Goal: Task Accomplishment & Management: Use online tool/utility

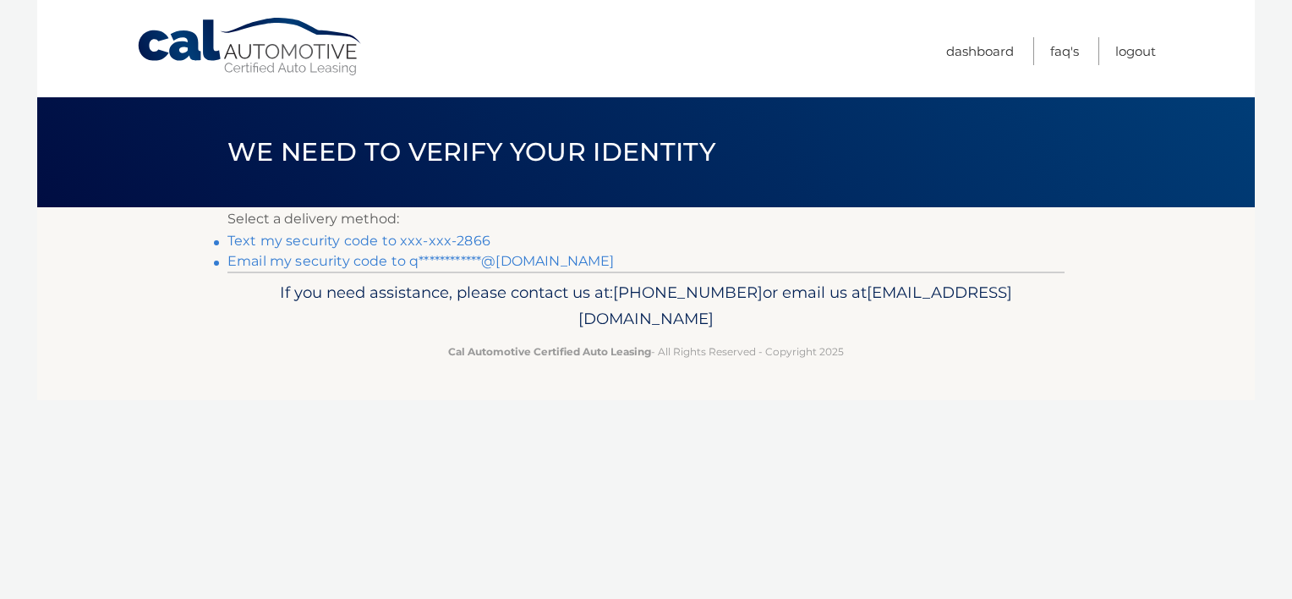
click at [400, 244] on link "Text my security code to xxx-xxx-2866" at bounding box center [358, 241] width 263 height 16
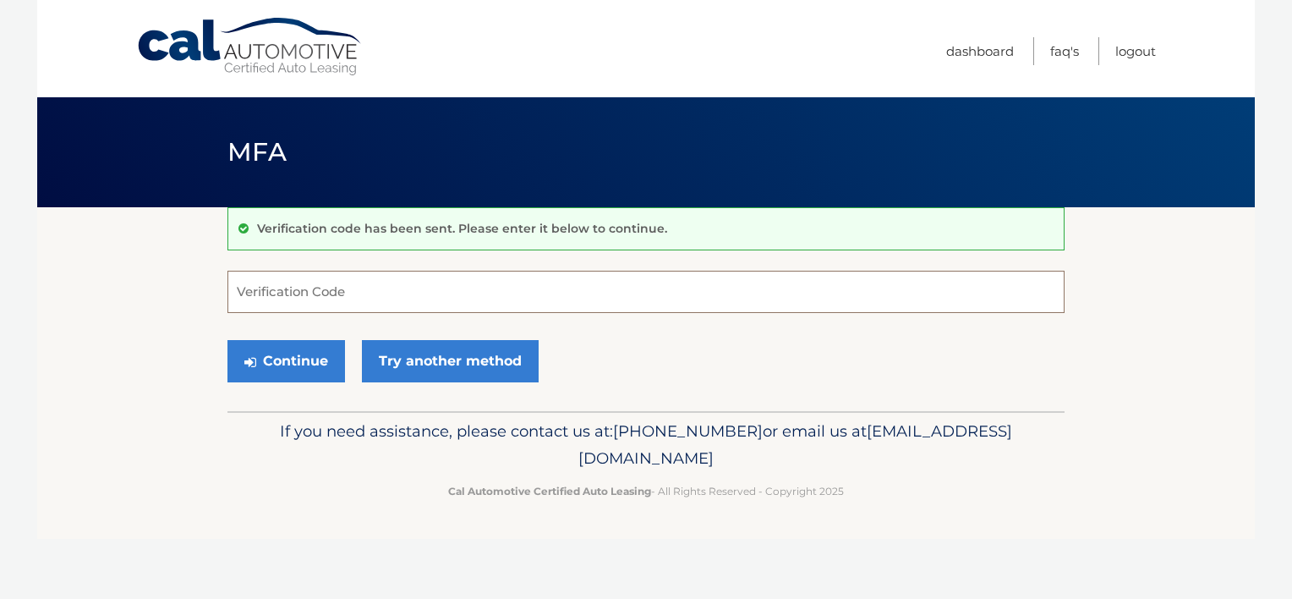
click at [288, 288] on input "Verification Code" at bounding box center [645, 292] width 837 height 42
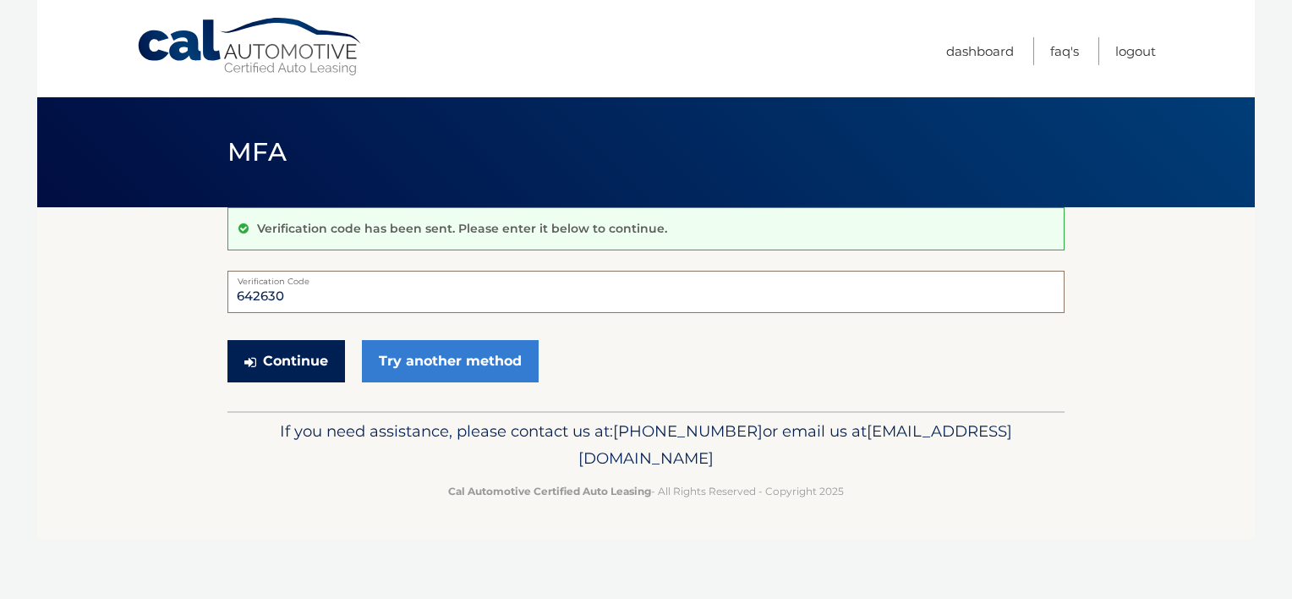
type input "642630"
click at [297, 358] on button "Continue" at bounding box center [286, 361] width 118 height 42
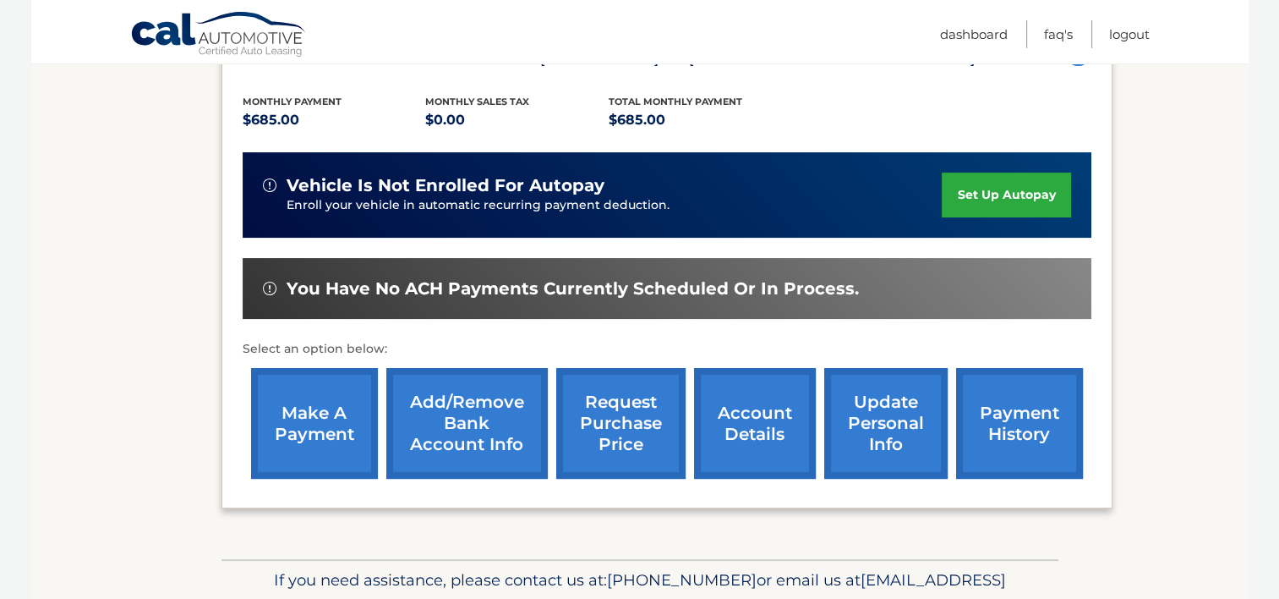
scroll to position [338, 0]
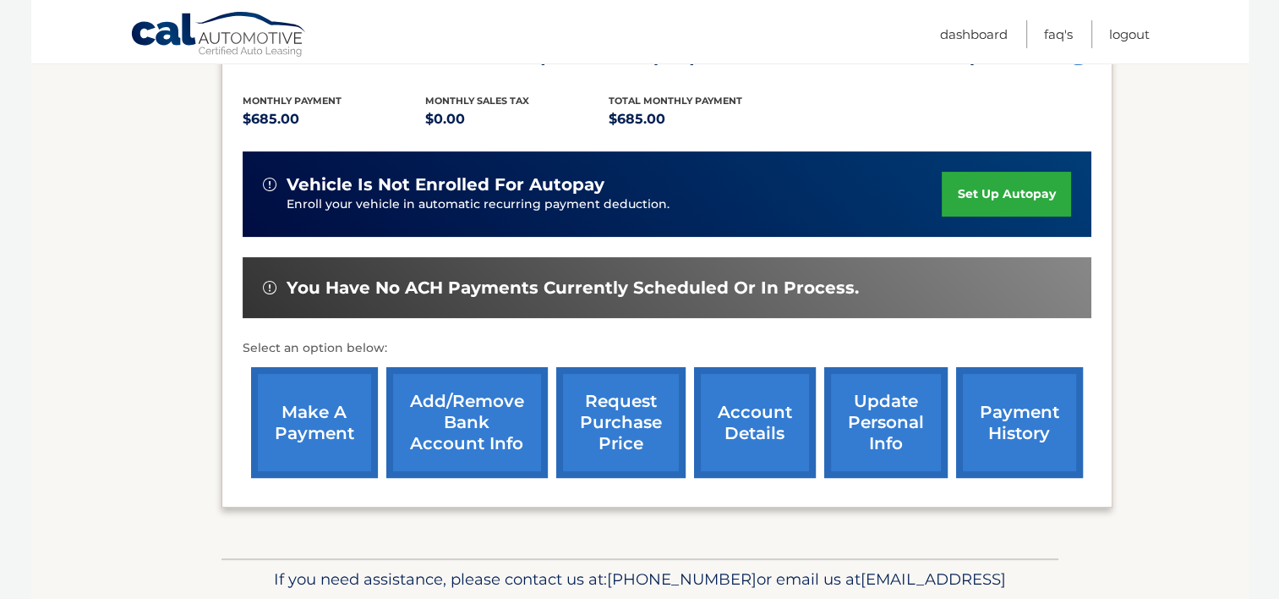
click at [315, 413] on link "make a payment" at bounding box center [314, 422] width 127 height 111
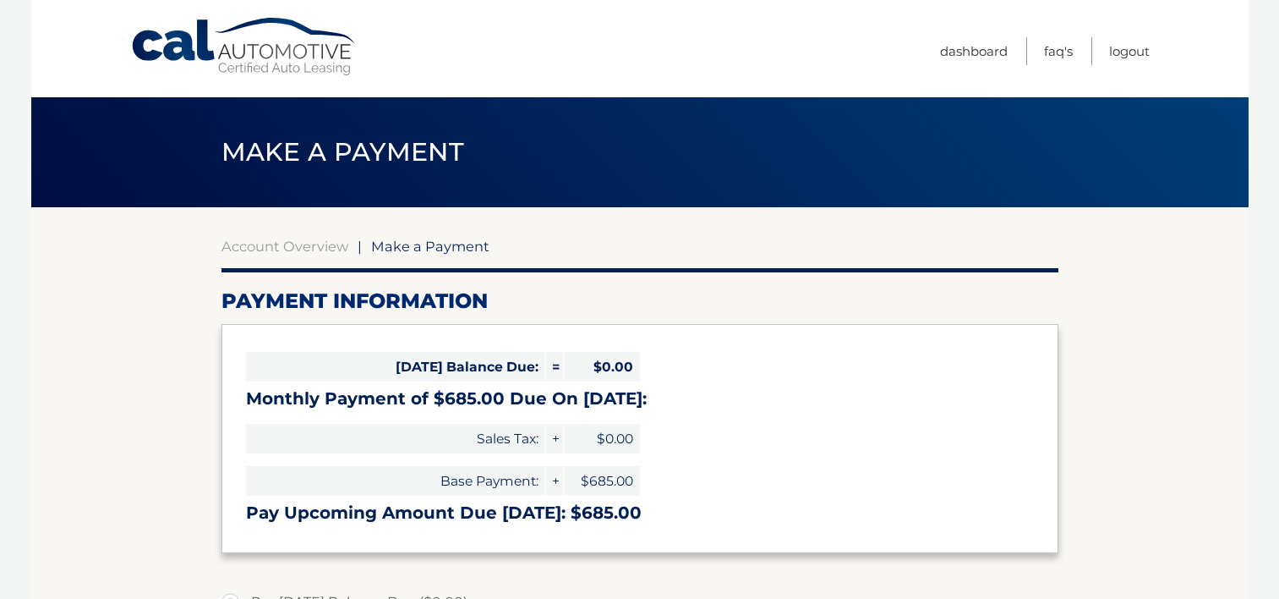
select select "NjU5M2MxOTYtODUwMi00OGI3LTkxMTgtM2E3MjFhZTYxOWEx"
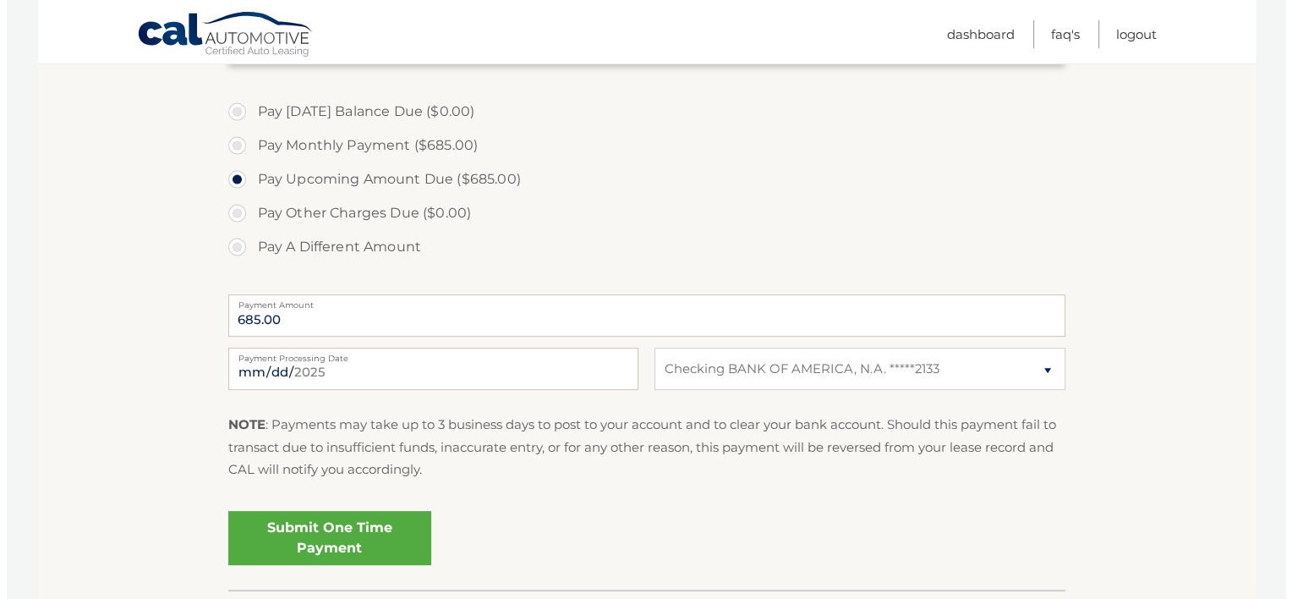
scroll to position [507, 0]
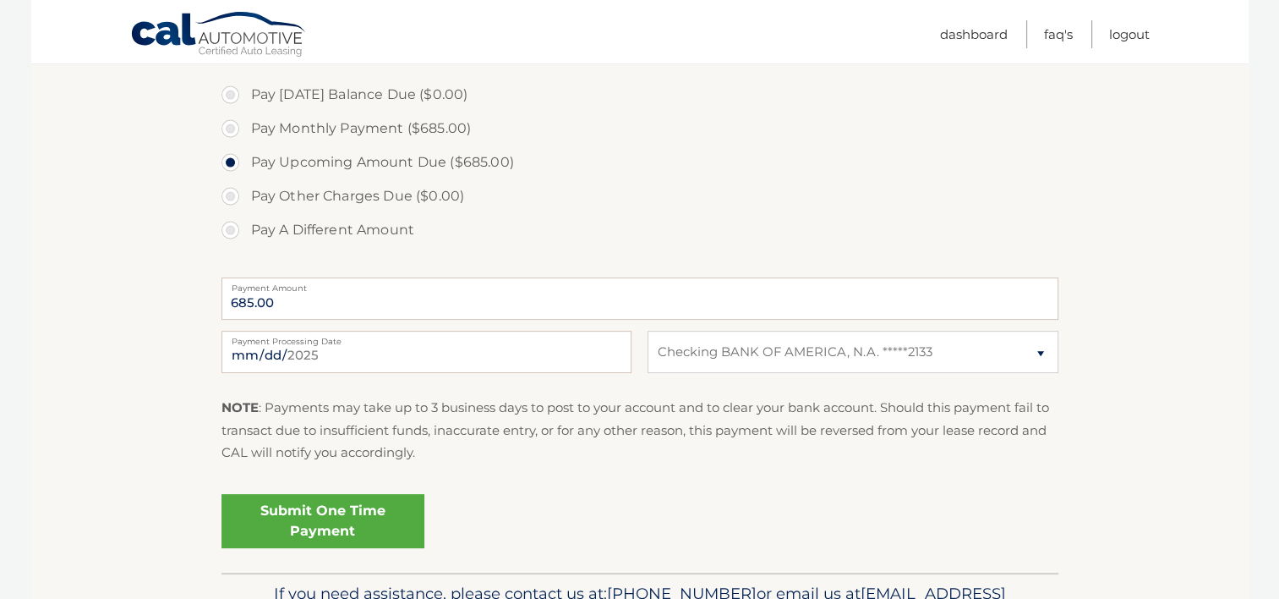
click at [345, 522] on link "Submit One Time Payment" at bounding box center [323, 521] width 203 height 54
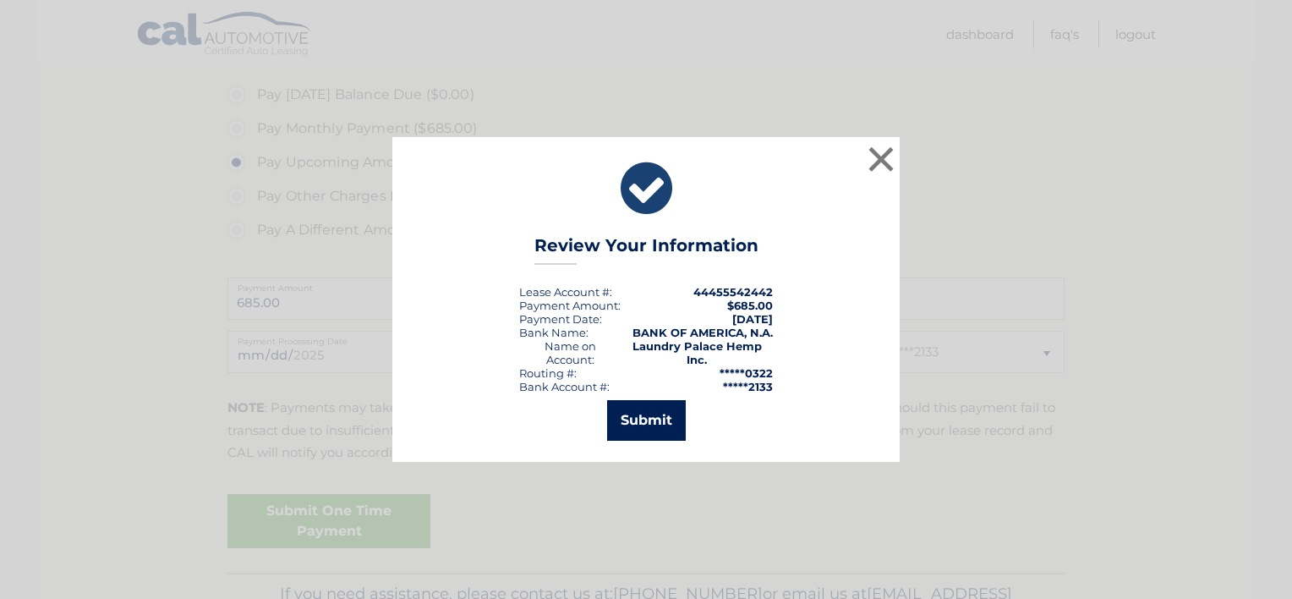
click at [650, 405] on button "Submit" at bounding box center [646, 420] width 79 height 41
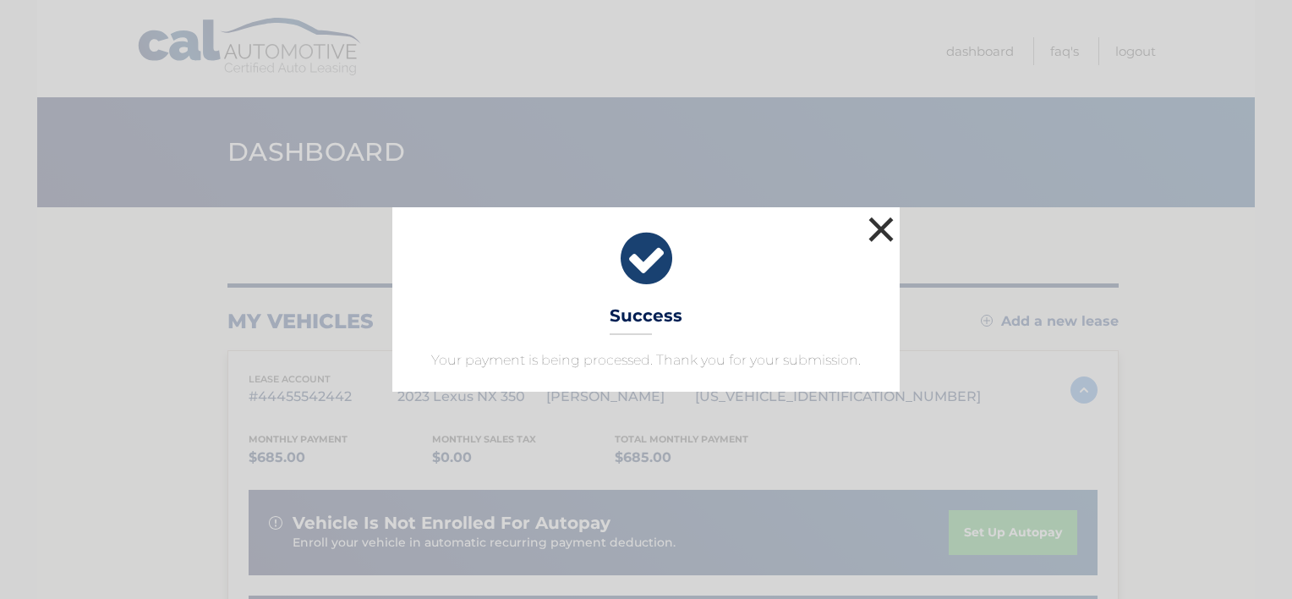
click at [877, 224] on button "×" at bounding box center [881, 229] width 34 height 34
